Goal: Find specific page/section: Find specific page/section

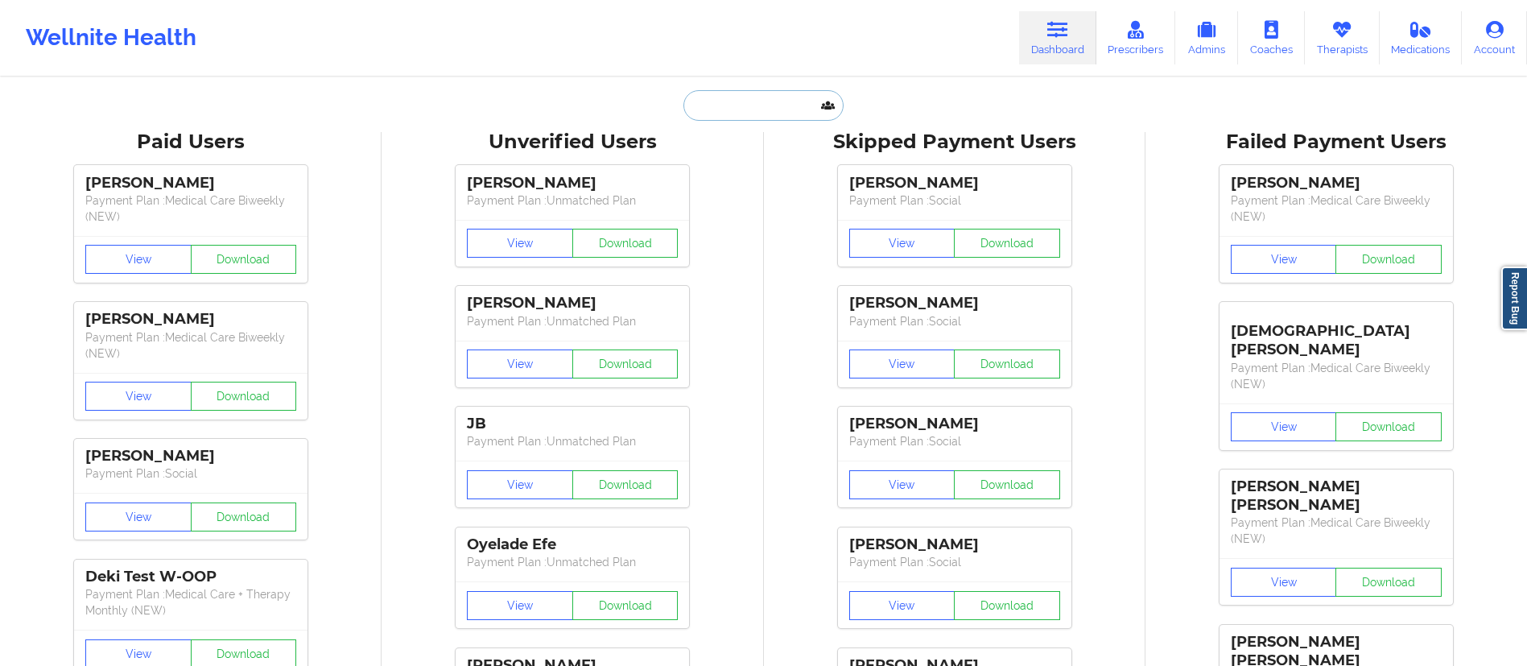
click at [732, 105] on input "text" at bounding box center [762, 105] width 159 height 31
paste input "[PERSON_NAME]"
type input "[PERSON_NAME]"
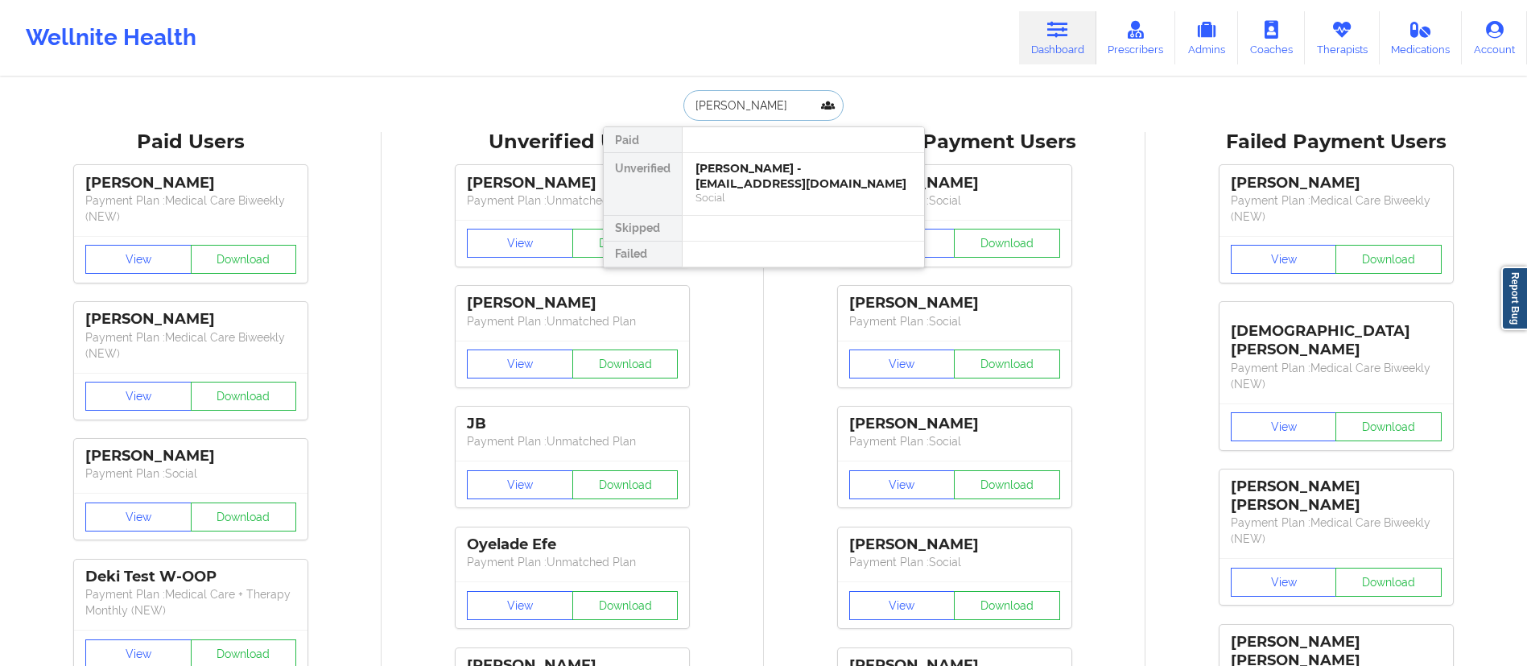
click at [746, 178] on div "[PERSON_NAME] - [EMAIL_ADDRESS][DOMAIN_NAME]" at bounding box center [803, 176] width 216 height 30
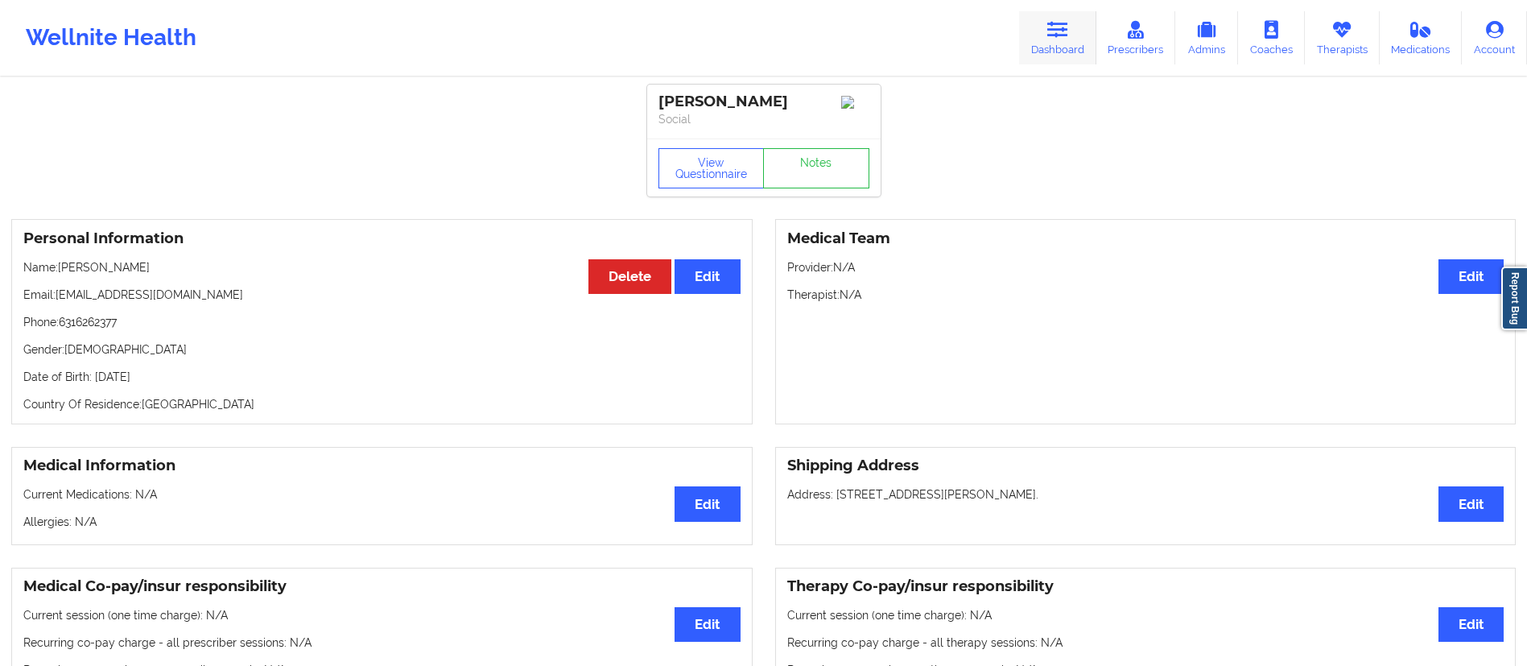
click at [1101, 39] on link "Prescribers" at bounding box center [1136, 37] width 80 height 53
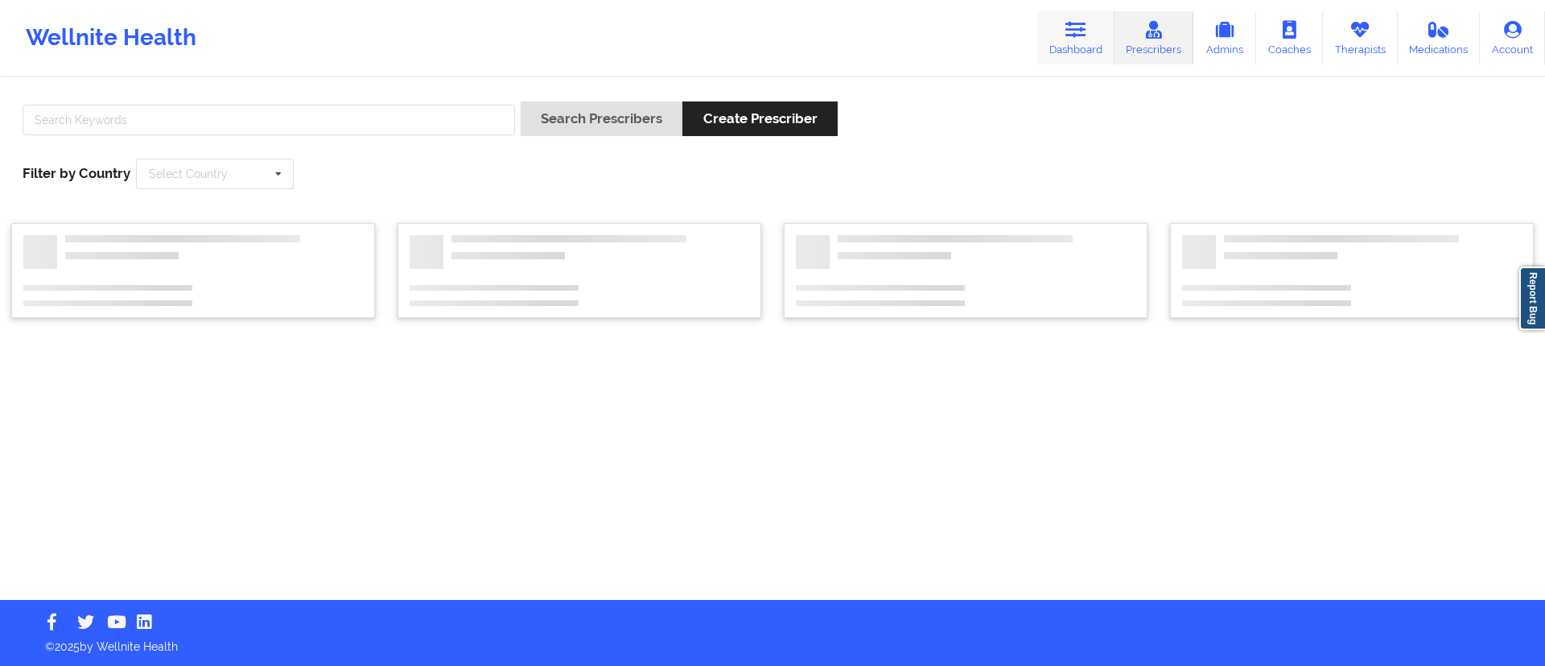
click at [1064, 46] on link "Dashboard" at bounding box center [1075, 37] width 77 height 53
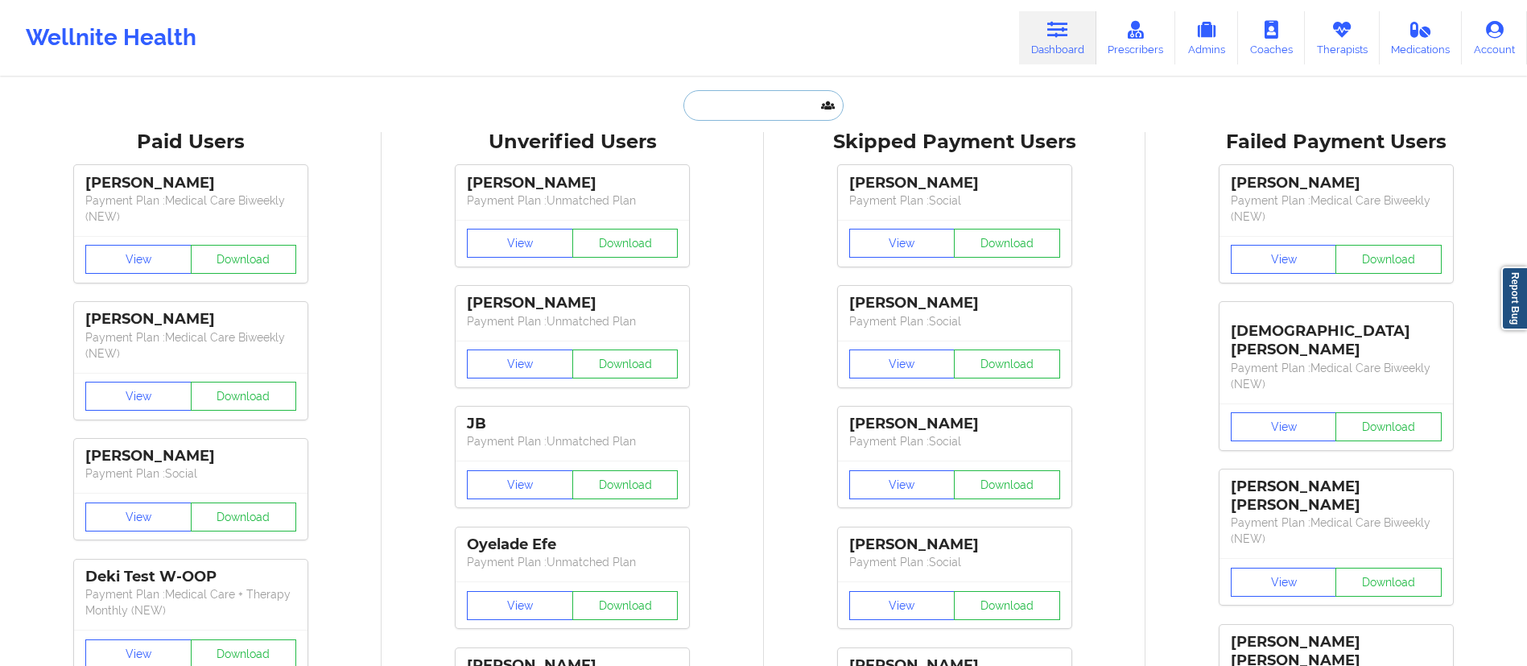
click at [697, 100] on input "text" at bounding box center [762, 105] width 159 height 31
paste input "[PERSON_NAME]"
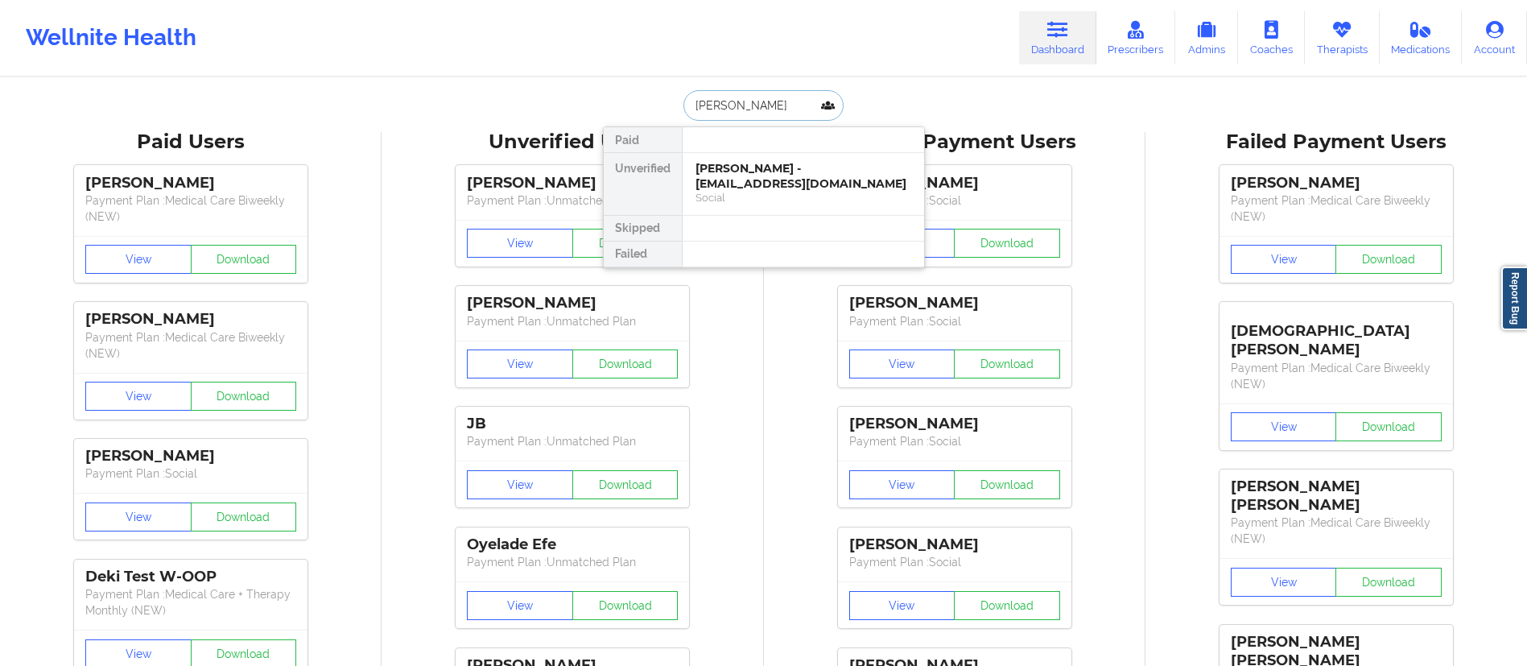
drag, startPoint x: 795, startPoint y: 98, endPoint x: 600, endPoint y: 86, distance: 195.9
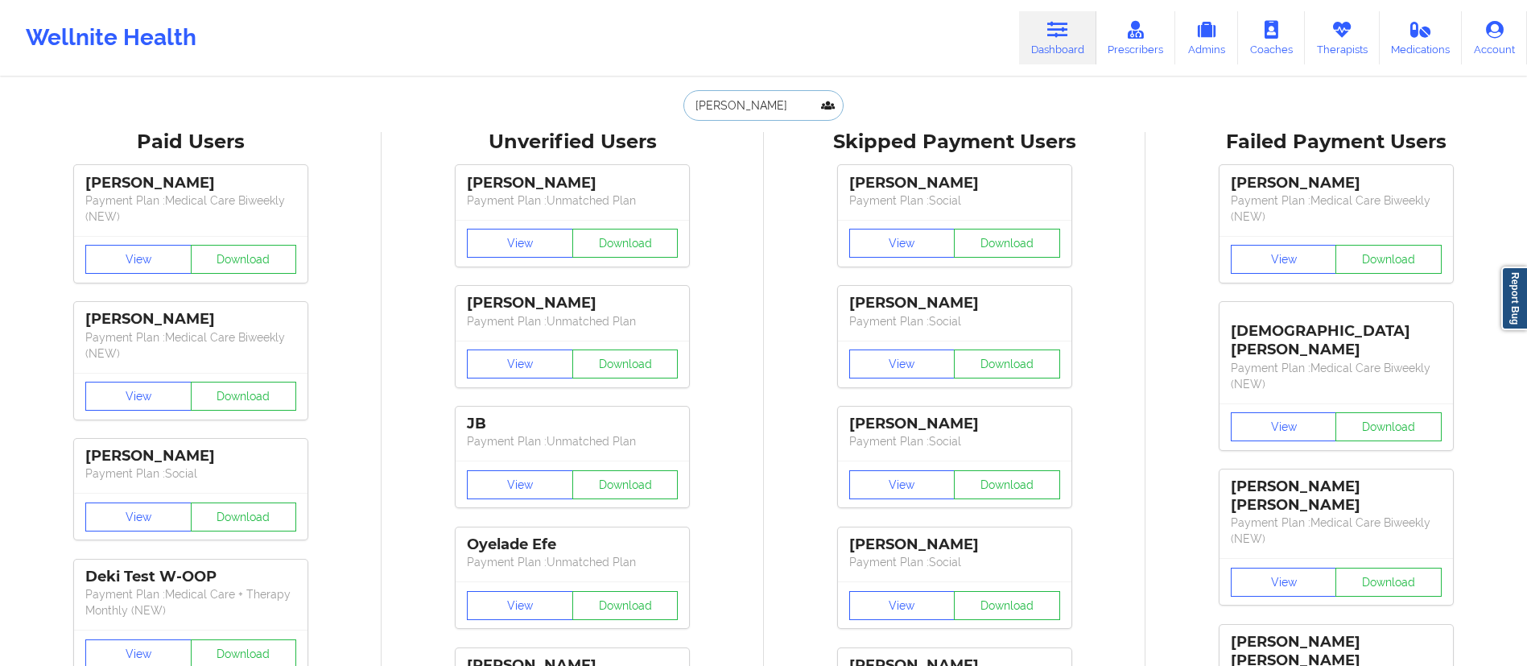
paste input "[PHONE_NUMBER]"
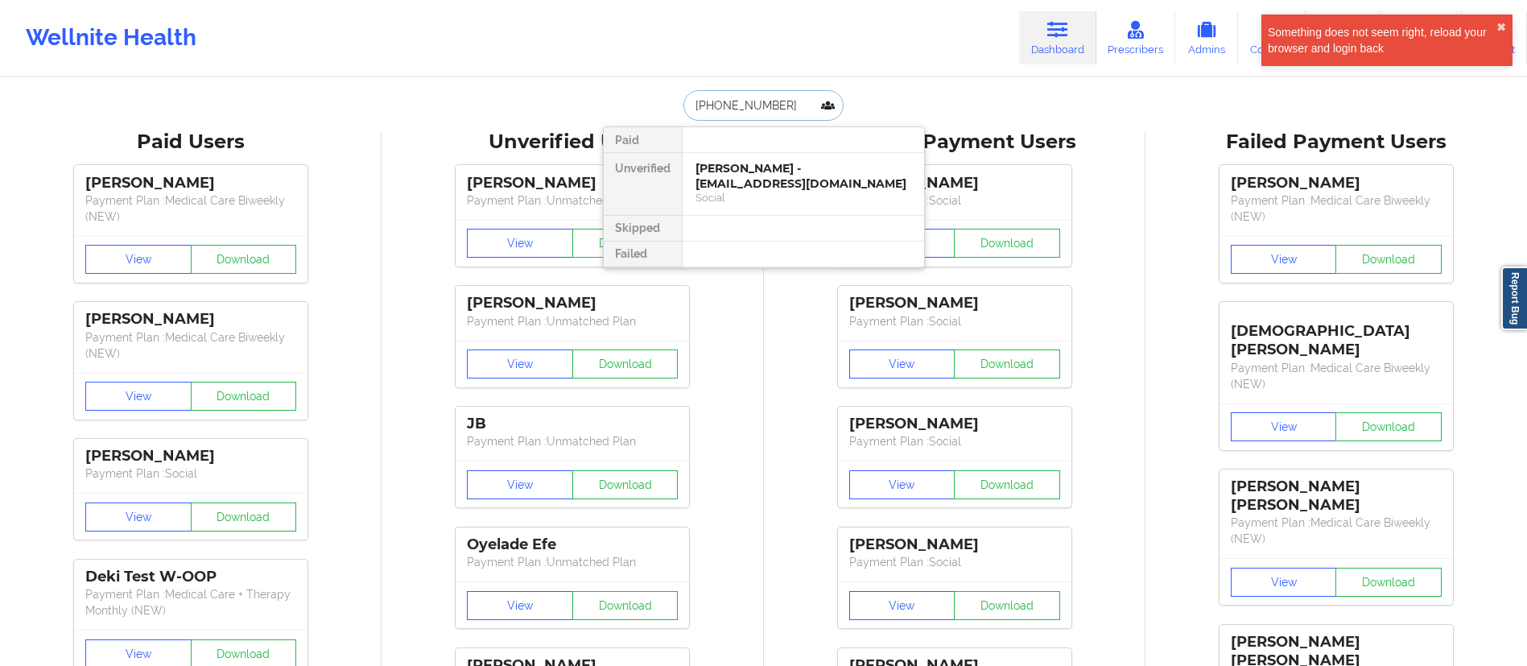
drag, startPoint x: 793, startPoint y: 99, endPoint x: 648, endPoint y: 107, distance: 145.1
click at [648, 107] on div "[PHONE_NUMBER] Paid Unverified [PERSON_NAME] - [EMAIL_ADDRESS][DOMAIN_NAME] Soc…" at bounding box center [764, 105] width 322 height 31
paste input "[PERSON_NAME]"
type input "[PERSON_NAME]"
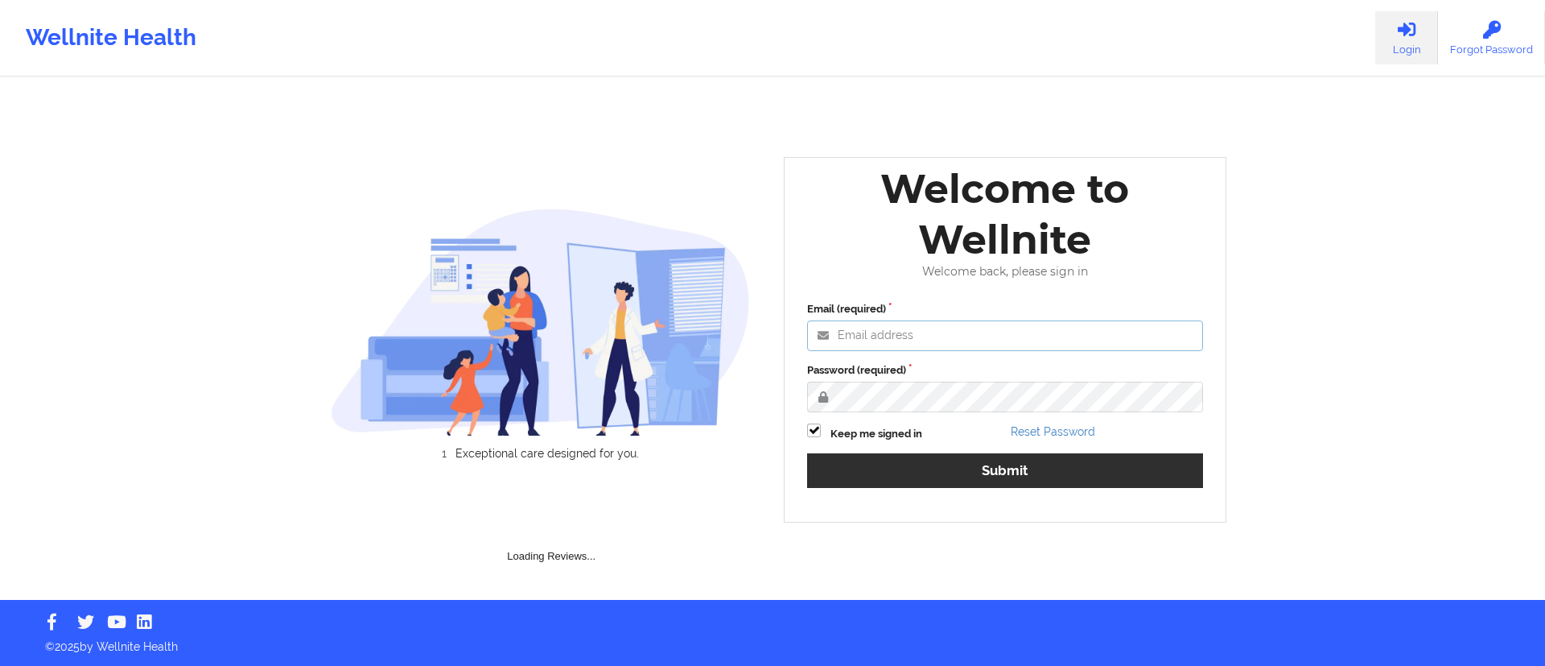
type input "sunday.omebe@wellnite.com"
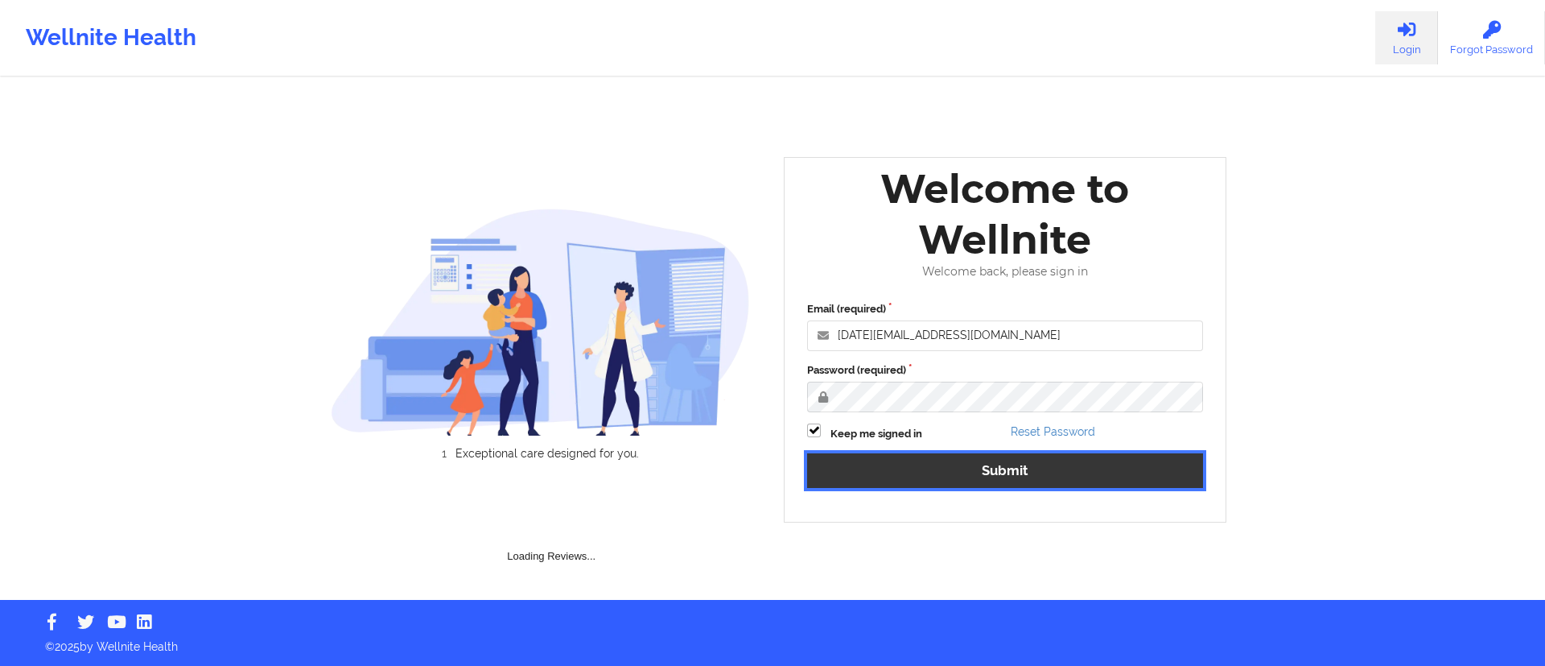
click at [901, 484] on button "Submit" at bounding box center [1005, 470] width 396 height 35
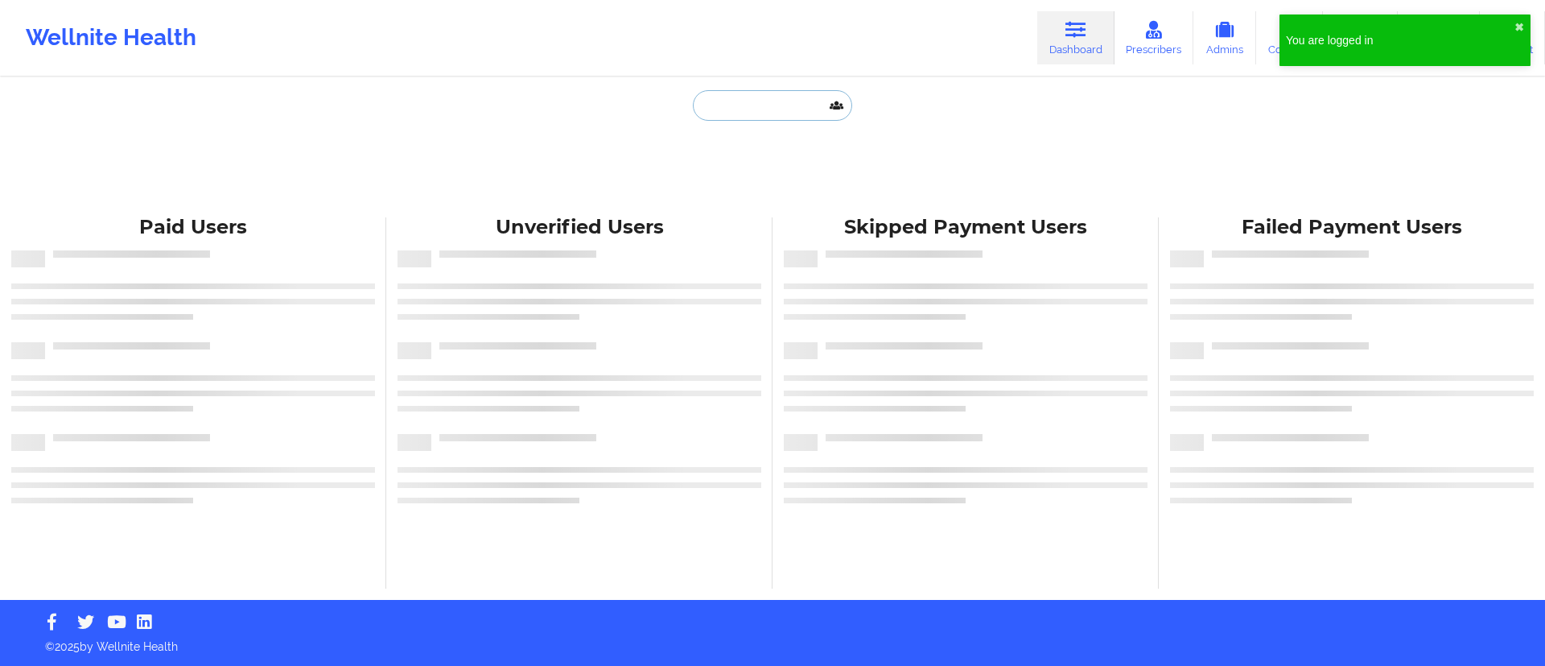
click at [757, 104] on input "text" at bounding box center [772, 105] width 159 height 31
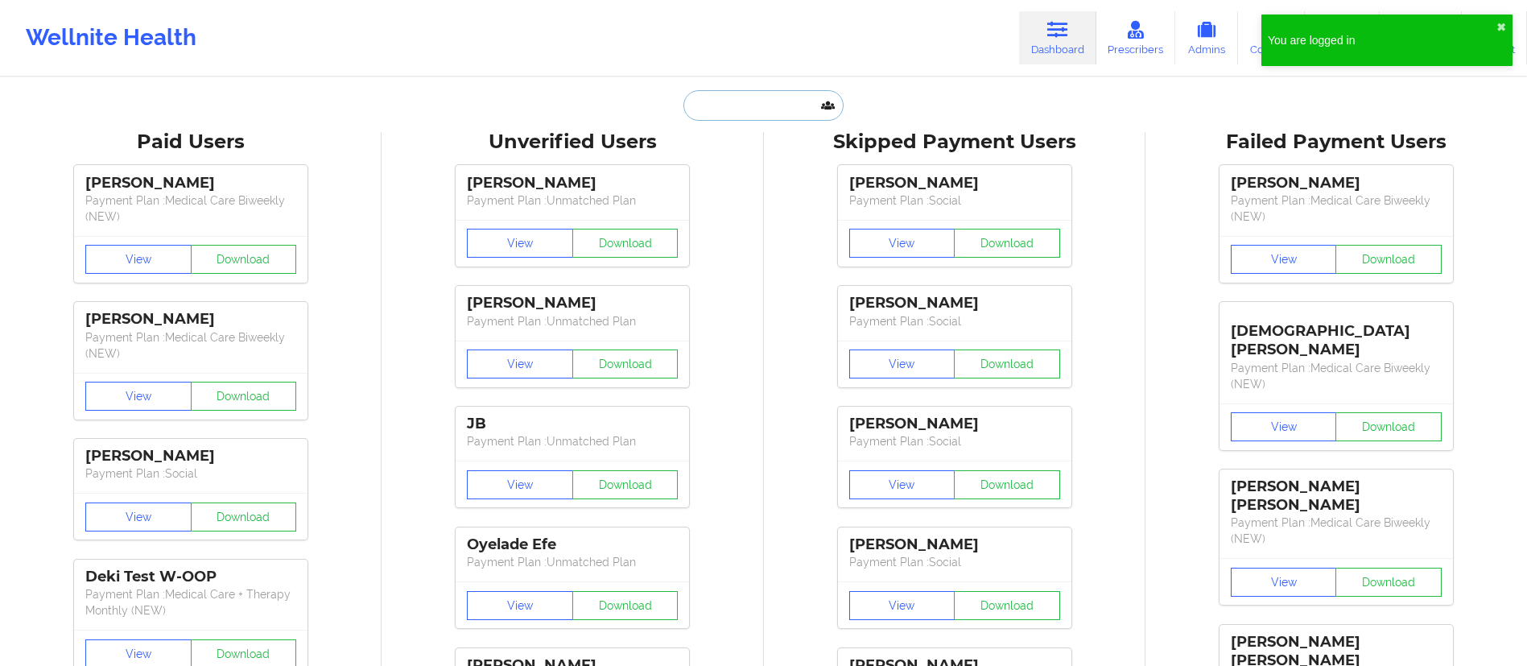
paste input "[PERSON_NAME]"
type input "[PERSON_NAME]"
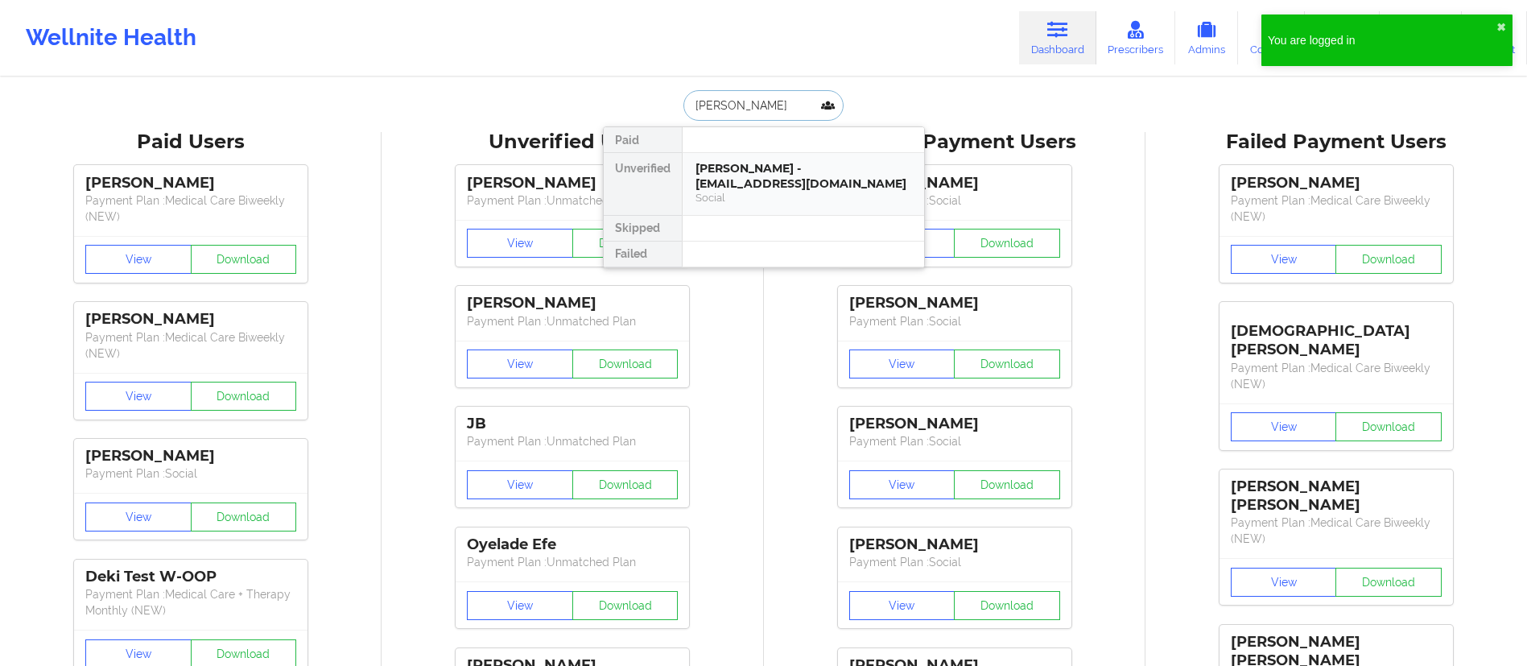
click at [771, 167] on div "Landon Shaffer - amanda160202@gmail.com" at bounding box center [803, 176] width 216 height 30
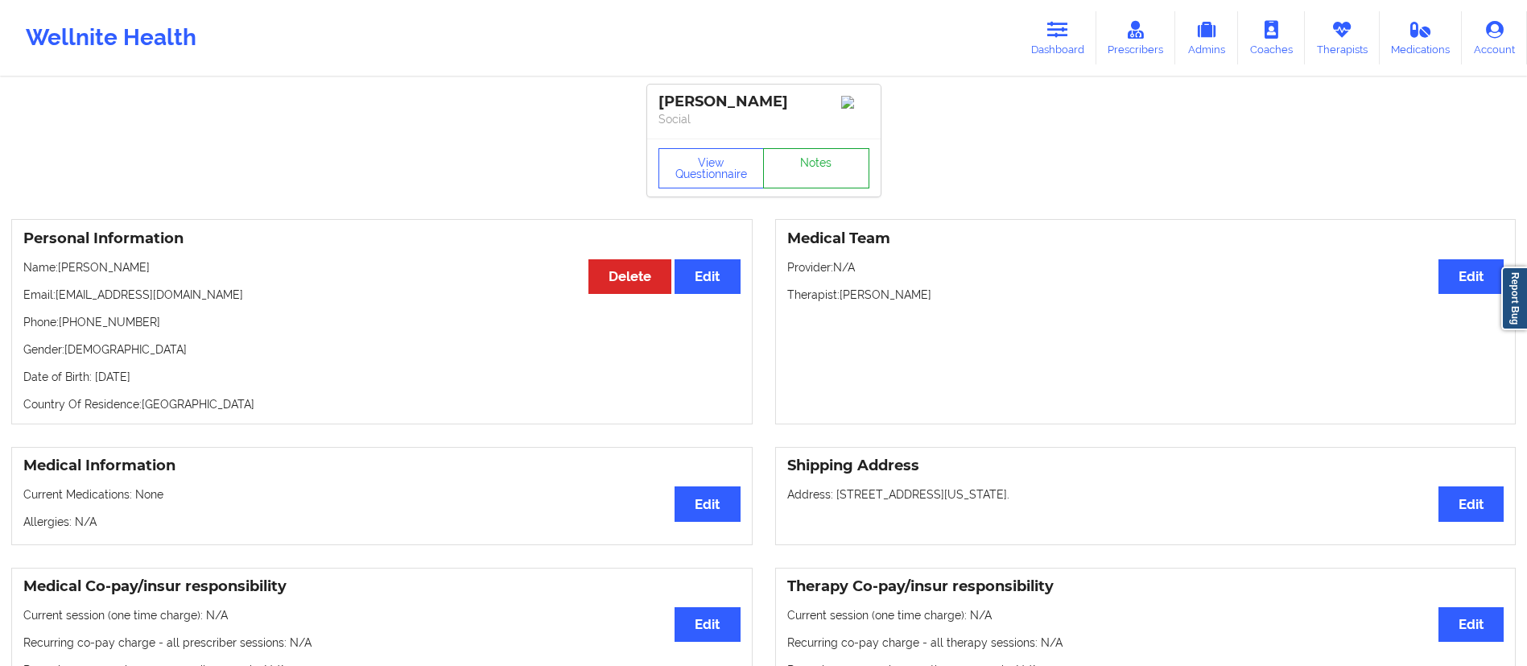
click at [830, 175] on link "Notes" at bounding box center [816, 168] width 106 height 40
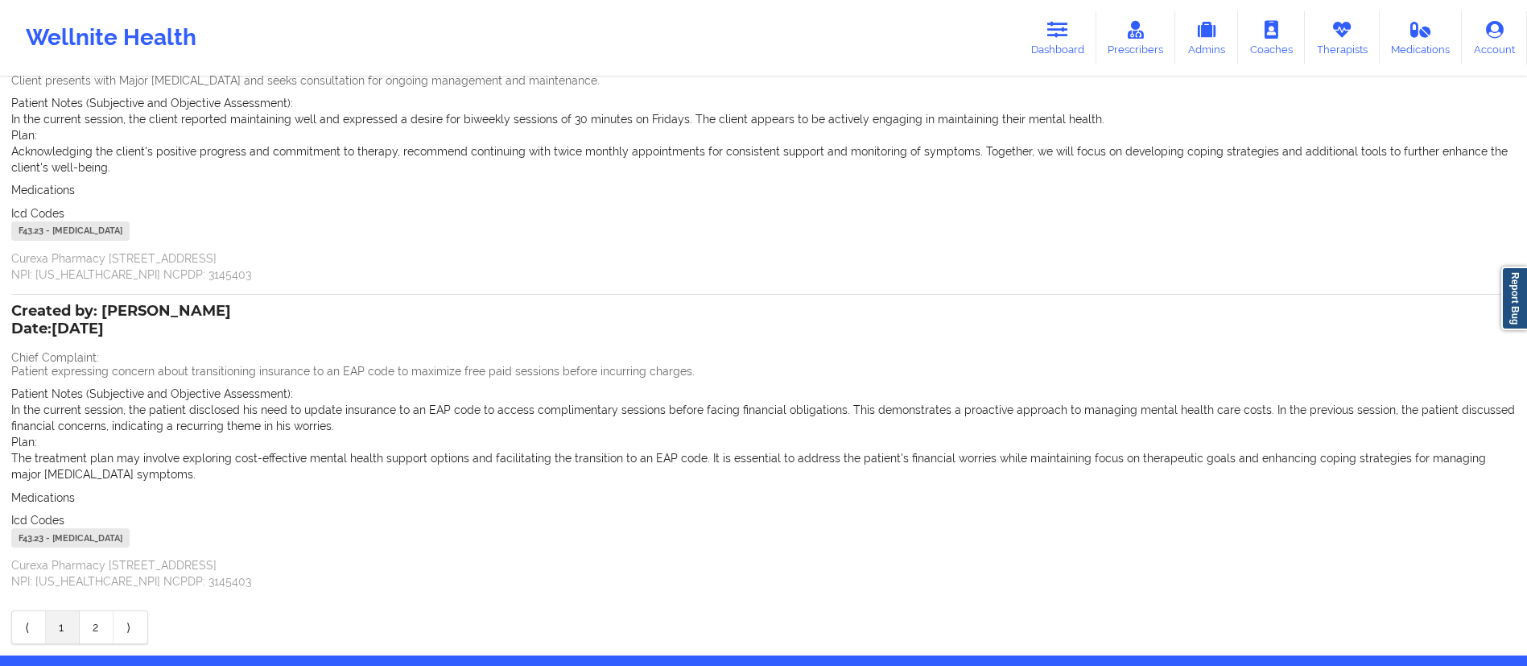
scroll to position [221, 0]
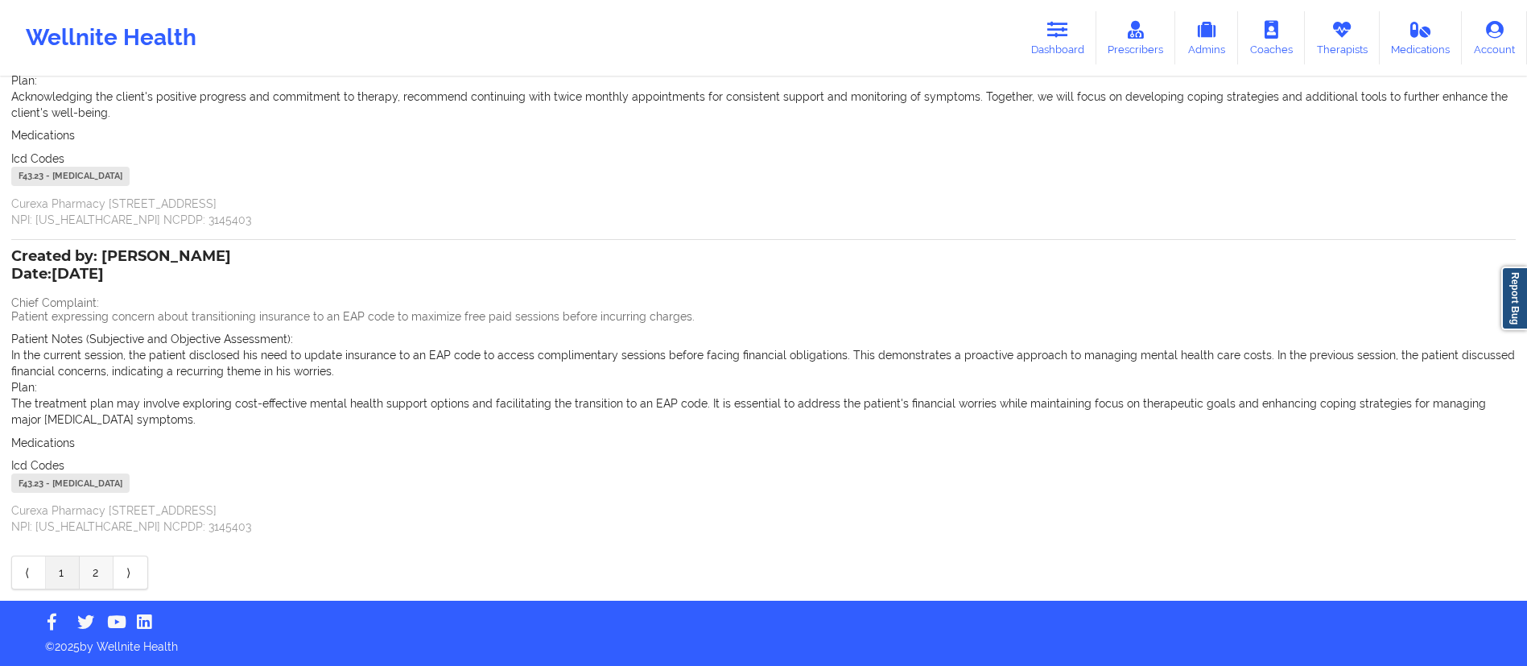
click at [98, 572] on link "2" at bounding box center [97, 572] width 34 height 32
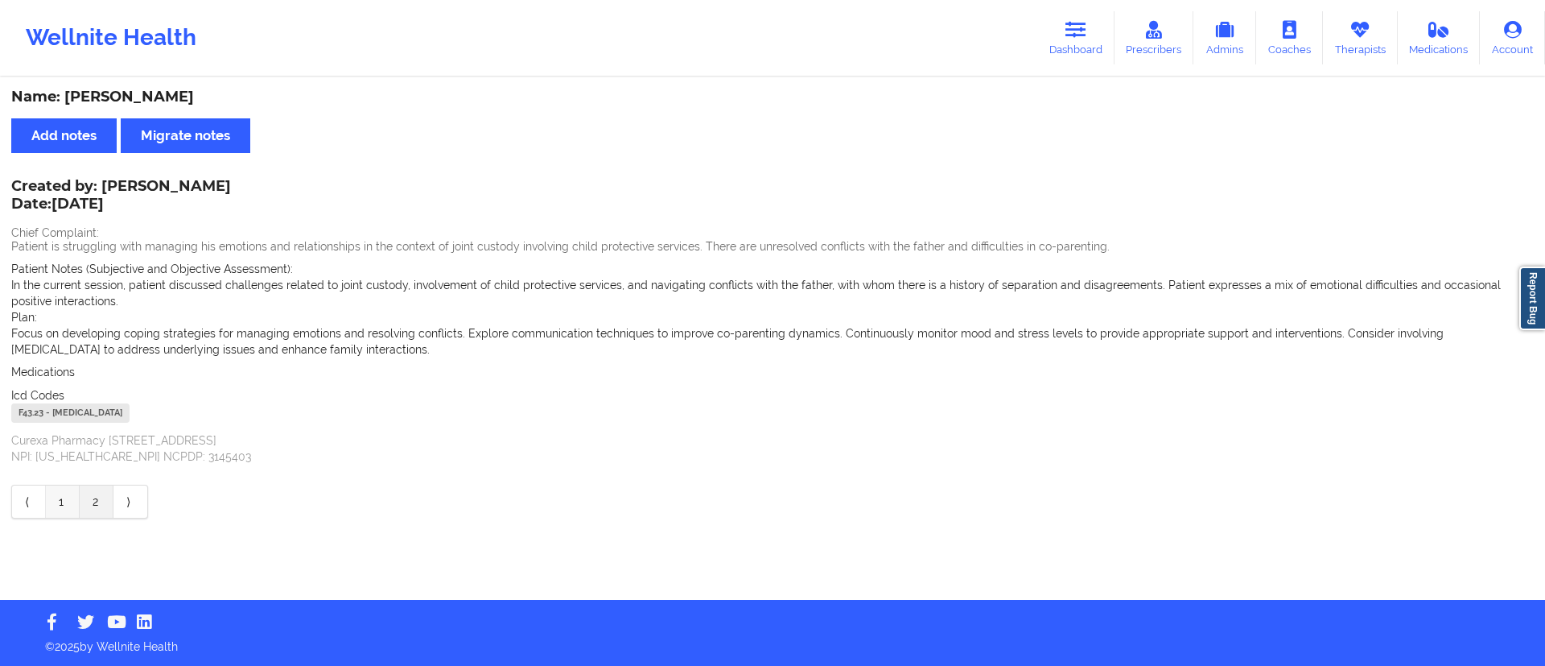
click at [59, 507] on link "1" at bounding box center [63, 501] width 34 height 32
